Goal: Information Seeking & Learning: Check status

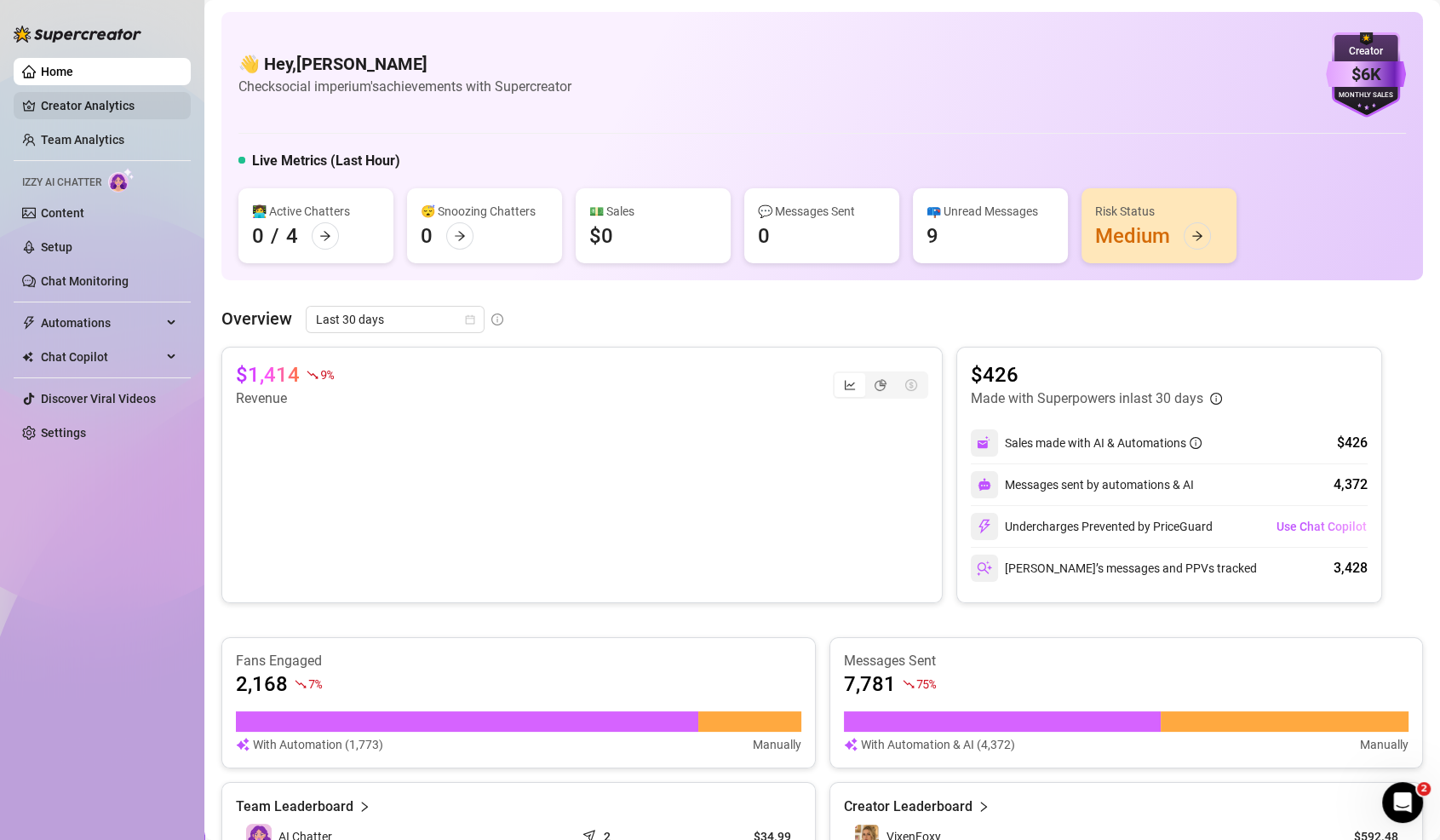
click at [91, 105] on link "Creator Analytics" at bounding box center [108, 105] width 136 height 27
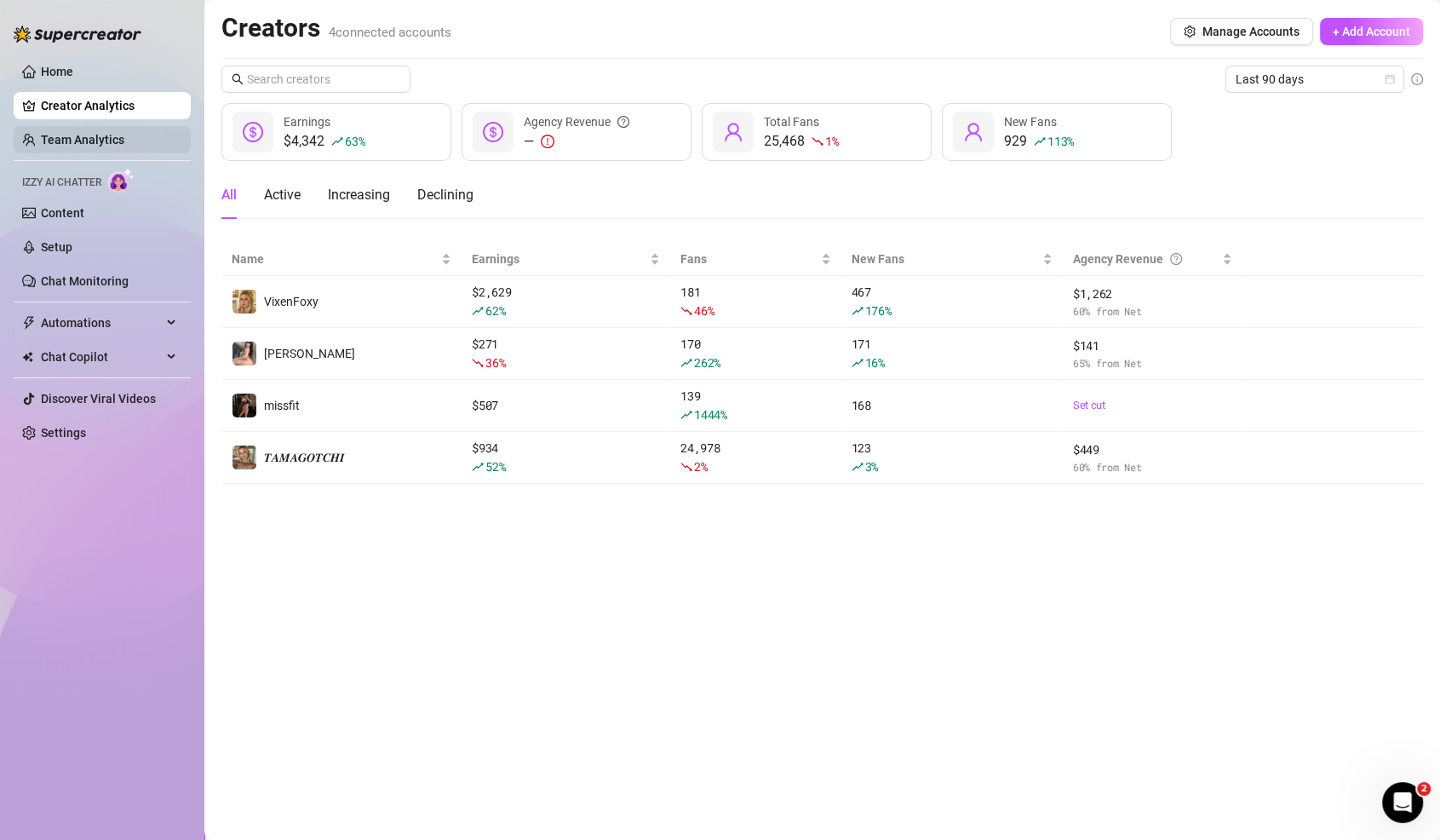
click at [70, 135] on link "Team Analytics" at bounding box center [82, 139] width 83 height 14
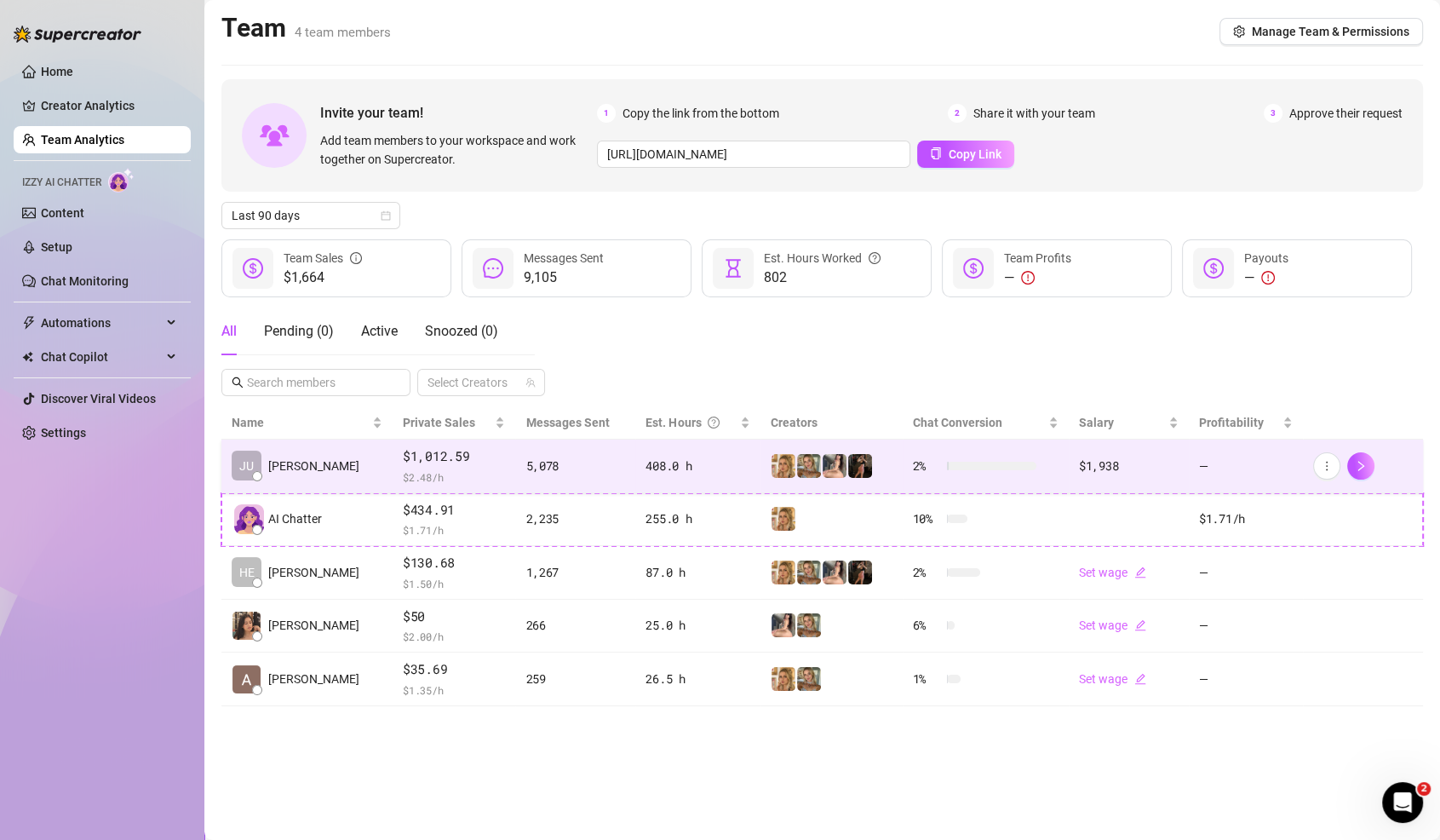
click at [408, 468] on span "$ 2.48 /h" at bounding box center [454, 477] width 103 height 17
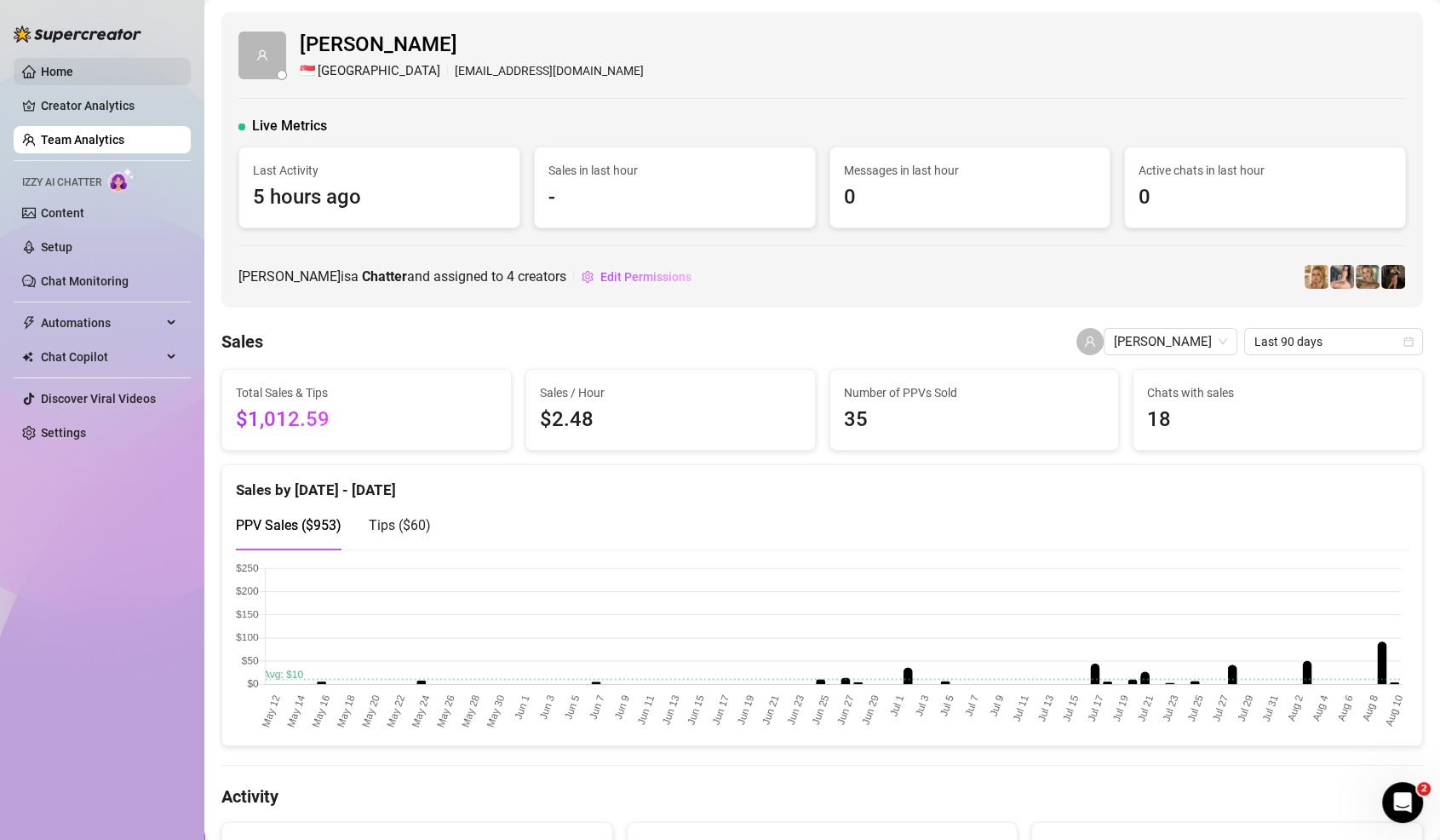
click at [41, 65] on link "Home" at bounding box center [56, 72] width 32 height 14
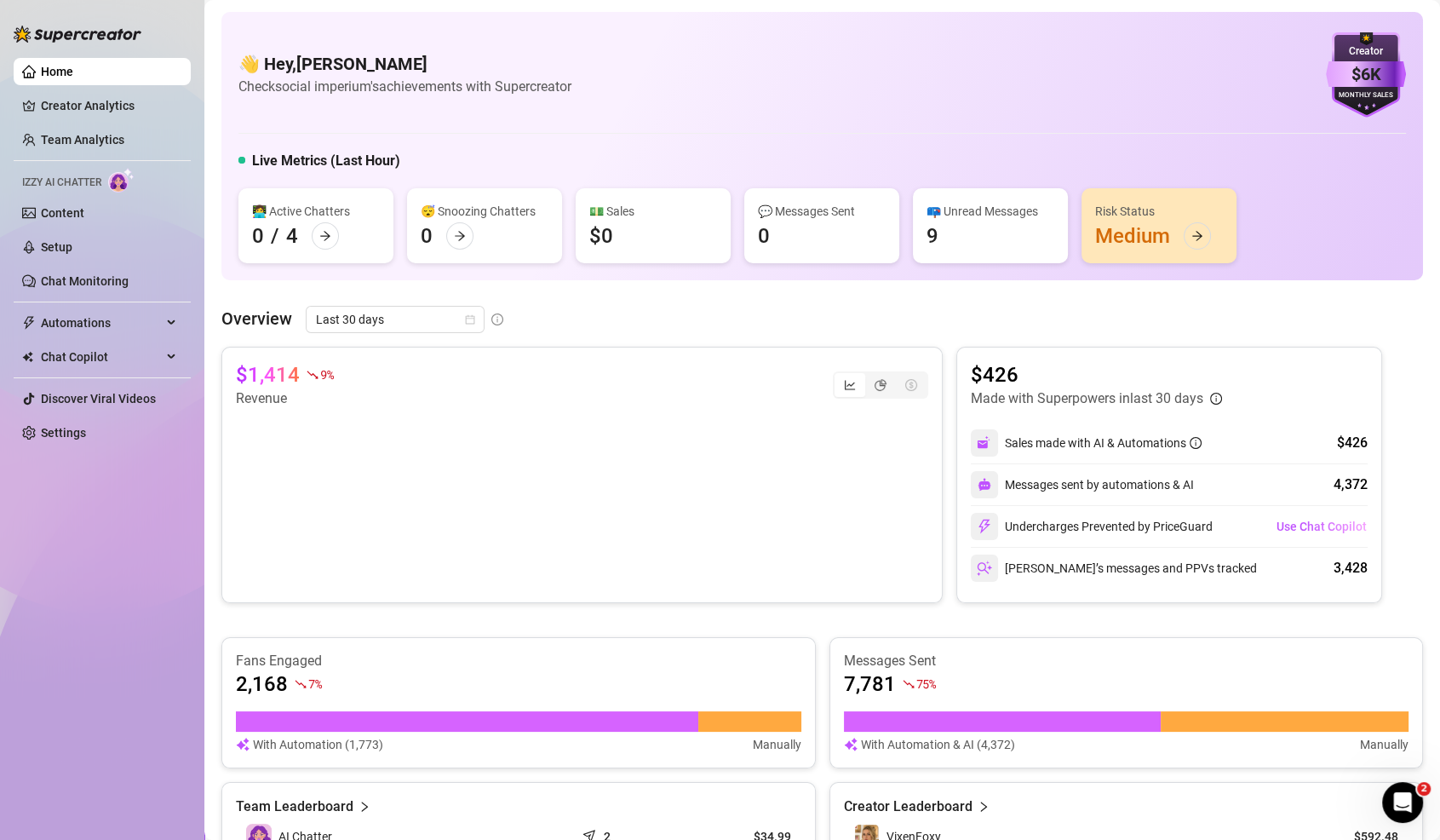
click at [365, 301] on div "👋 Hey, [PERSON_NAME] Check social imperium's achievements with Supercreator $6K…" at bounding box center [823, 834] width 1202 height 1645
click at [364, 314] on span "Last 30 days" at bounding box center [396, 319] width 159 height 25
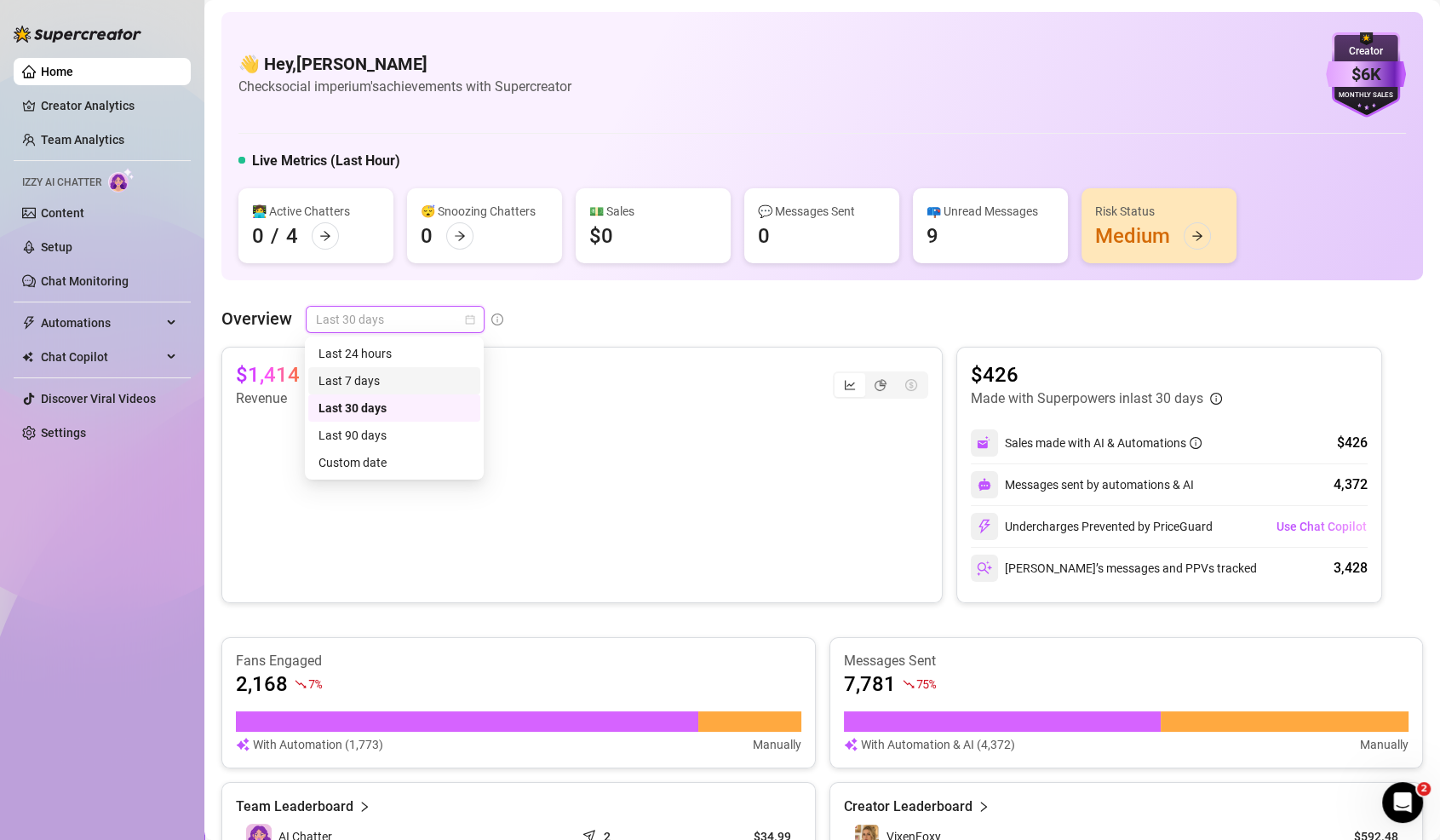
click at [373, 372] on div "Last 7 days" at bounding box center [394, 380] width 152 height 18
